Goal: Transaction & Acquisition: Purchase product/service

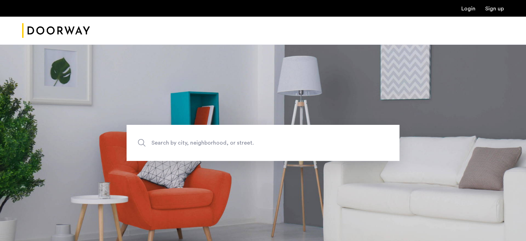
click at [169, 141] on span "Search by city, neighborhood, or street." at bounding box center [247, 142] width 191 height 9
click at [169, 141] on input "Search by city, neighborhood, or street." at bounding box center [263, 143] width 273 height 36
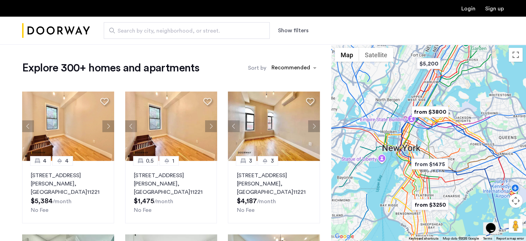
click at [297, 31] on button "Show filters" at bounding box center [293, 30] width 30 height 8
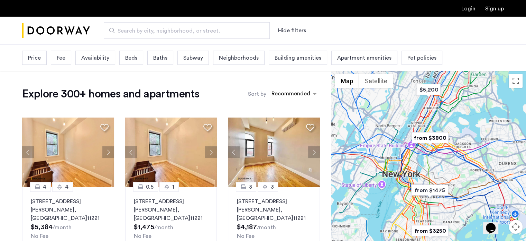
click at [36, 61] on span "Price" at bounding box center [34, 58] width 13 height 8
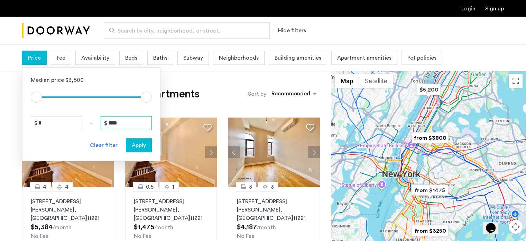
click at [118, 119] on input "****" at bounding box center [126, 123] width 51 height 14
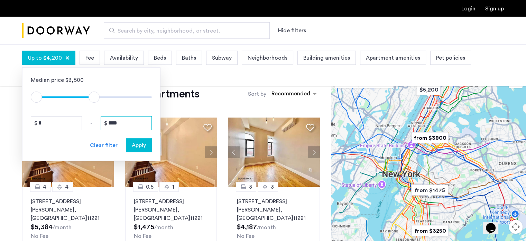
type input "****"
click at [130, 146] on div "Apply" at bounding box center [139, 145] width 22 height 8
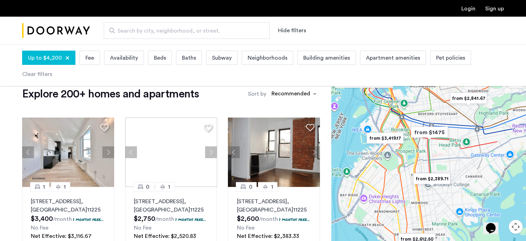
click at [159, 59] on span "Beds" at bounding box center [160, 58] width 12 height 8
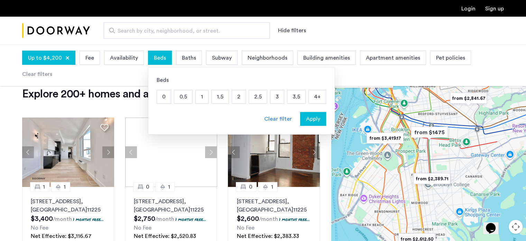
click at [213, 98] on p "1.5" at bounding box center [220, 96] width 17 height 13
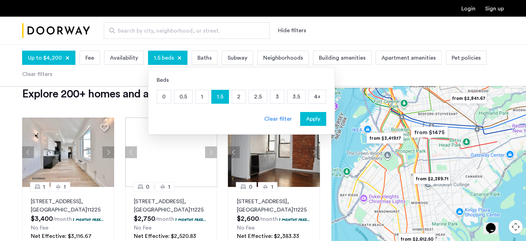
click at [237, 97] on p "2" at bounding box center [238, 96] width 13 height 13
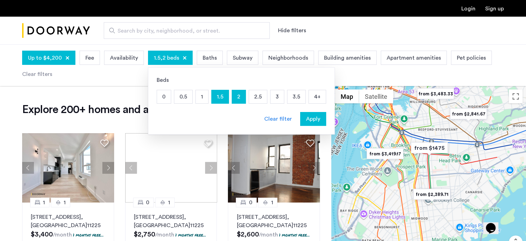
click at [303, 119] on div "Apply" at bounding box center [314, 119] width 22 height 8
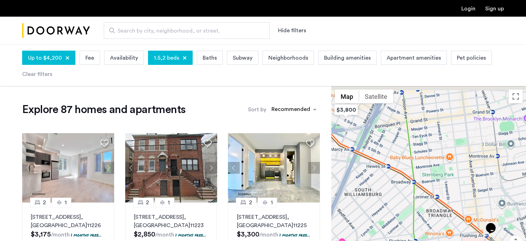
drag, startPoint x: 466, startPoint y: 139, endPoint x: 421, endPoint y: 203, distance: 78.2
click at [421, 203] on div at bounding box center [429, 184] width 195 height 196
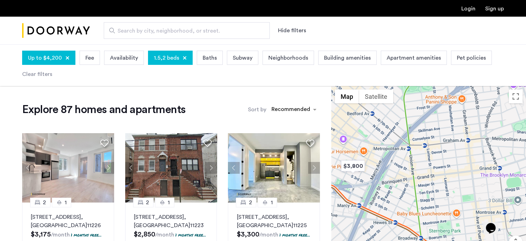
drag, startPoint x: 448, startPoint y: 169, endPoint x: 459, endPoint y: 208, distance: 40.7
click at [459, 208] on div at bounding box center [429, 184] width 195 height 196
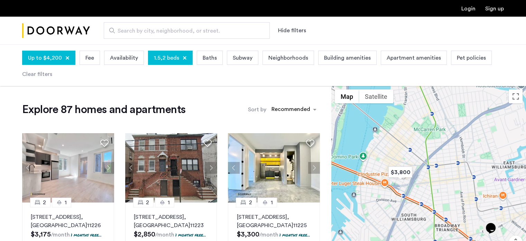
drag, startPoint x: 442, startPoint y: 175, endPoint x: 444, endPoint y: 151, distance: 24.7
click at [444, 151] on div at bounding box center [429, 184] width 195 height 196
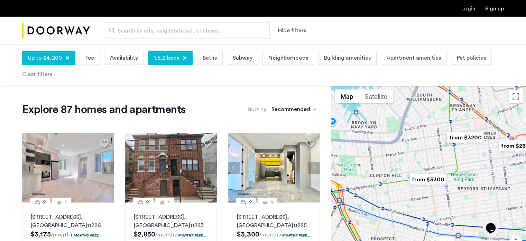
drag, startPoint x: 419, startPoint y: 180, endPoint x: 432, endPoint y: 146, distance: 36.1
click at [432, 171] on img "from $3300" at bounding box center [428, 179] width 43 height 16
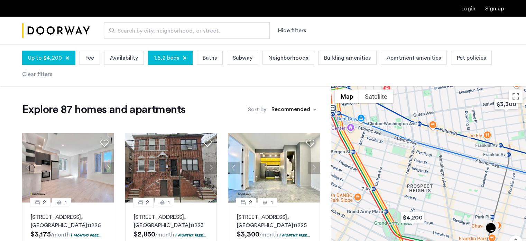
drag, startPoint x: 423, startPoint y: 166, endPoint x: 457, endPoint y: 115, distance: 61.0
click at [457, 115] on div at bounding box center [429, 184] width 195 height 196
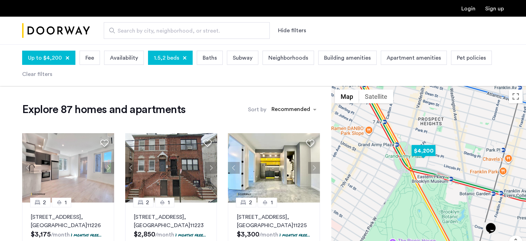
click at [415, 154] on img "$4,200" at bounding box center [423, 151] width 29 height 16
